Goal: Task Accomplishment & Management: Manage account settings

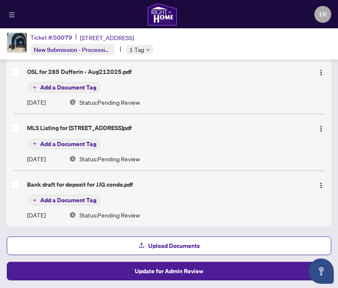
scroll to position [213, 0]
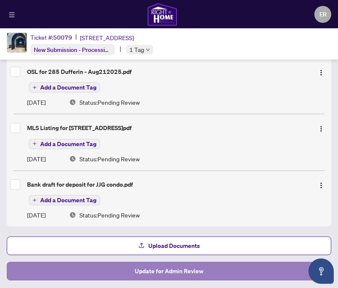
click at [177, 274] on span "Update for Admin Review" at bounding box center [169, 272] width 68 height 14
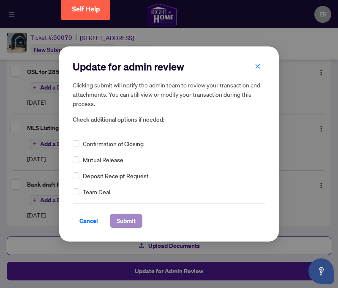
click at [122, 219] on span "Submit" at bounding box center [126, 221] width 19 height 14
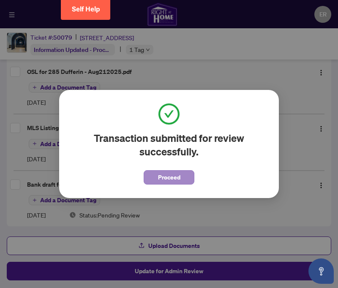
click at [162, 174] on span "Proceed" at bounding box center [169, 178] width 22 height 14
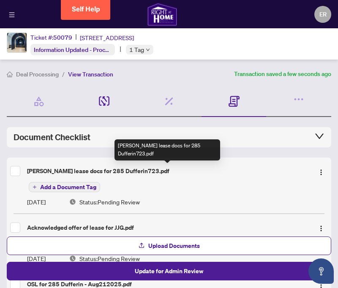
scroll to position [0, 0]
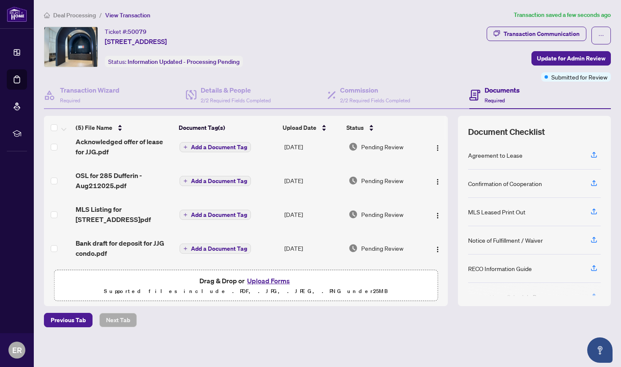
scroll to position [46, 0]
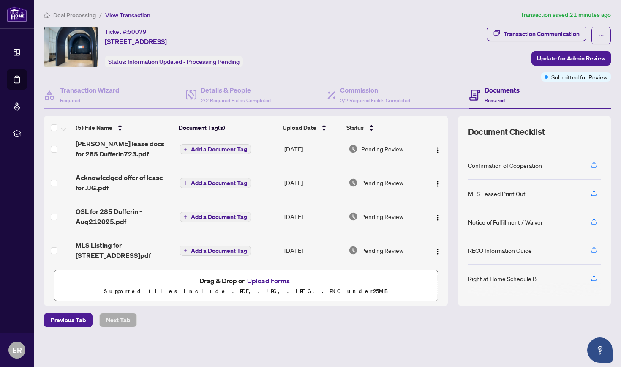
scroll to position [3, 0]
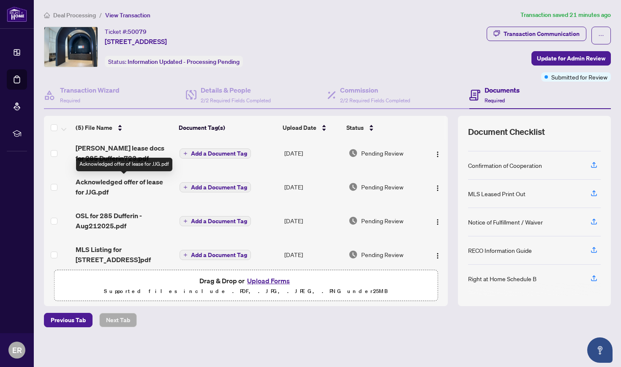
click at [140, 182] on span "Acknowledged offer of lease for JJG.pdf" at bounding box center [124, 187] width 97 height 20
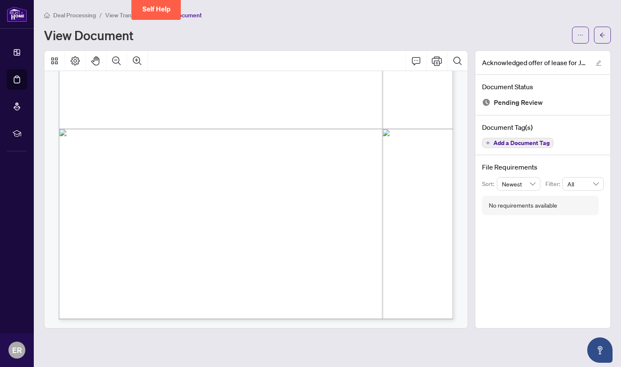
scroll to position [5648, 0]
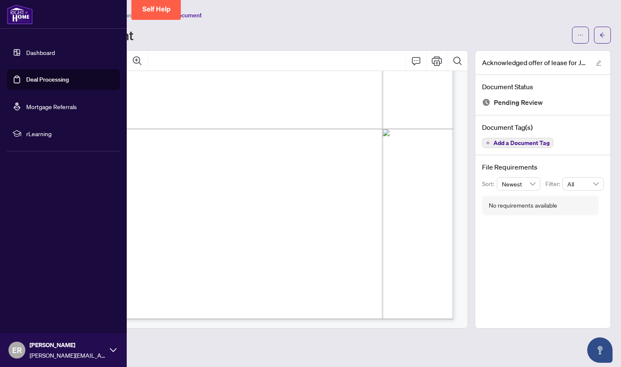
click at [38, 77] on link "Deal Processing" at bounding box center [47, 80] width 43 height 8
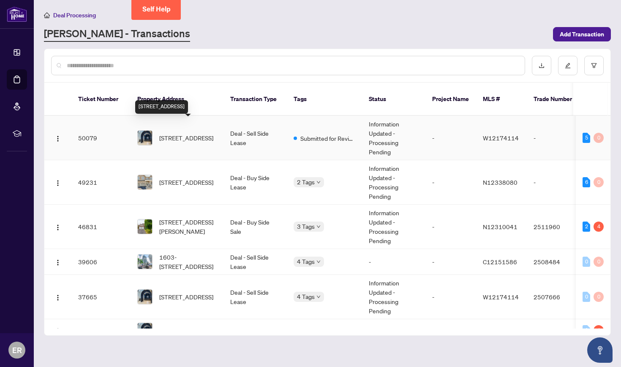
click at [196, 133] on span "[STREET_ADDRESS]" at bounding box center [186, 137] width 54 height 9
